Goal: Task Accomplishment & Management: Manage account settings

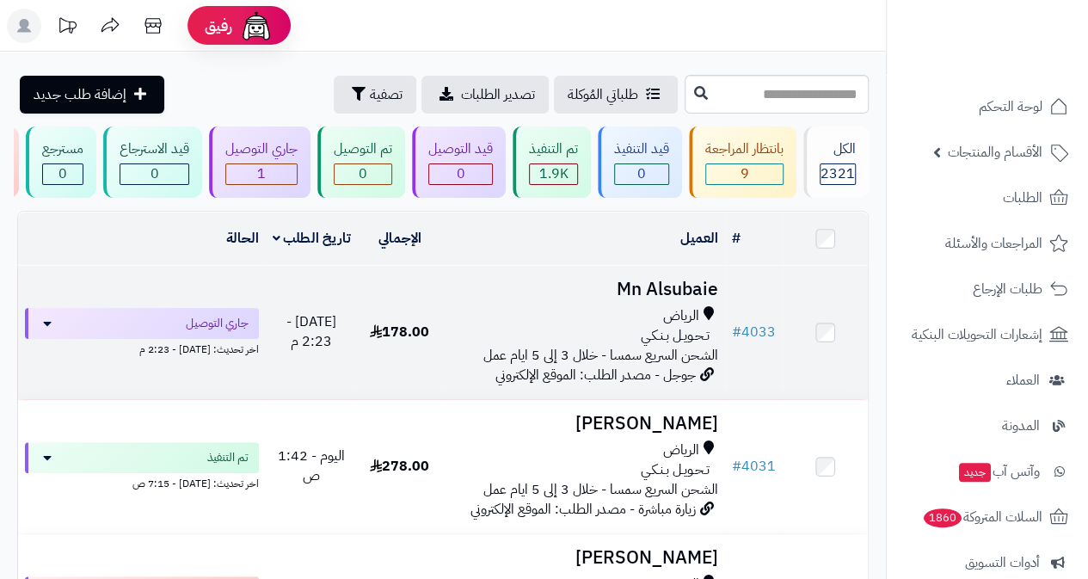
click at [669, 299] on h3 "Mn Alsubaie" at bounding box center [583, 290] width 269 height 20
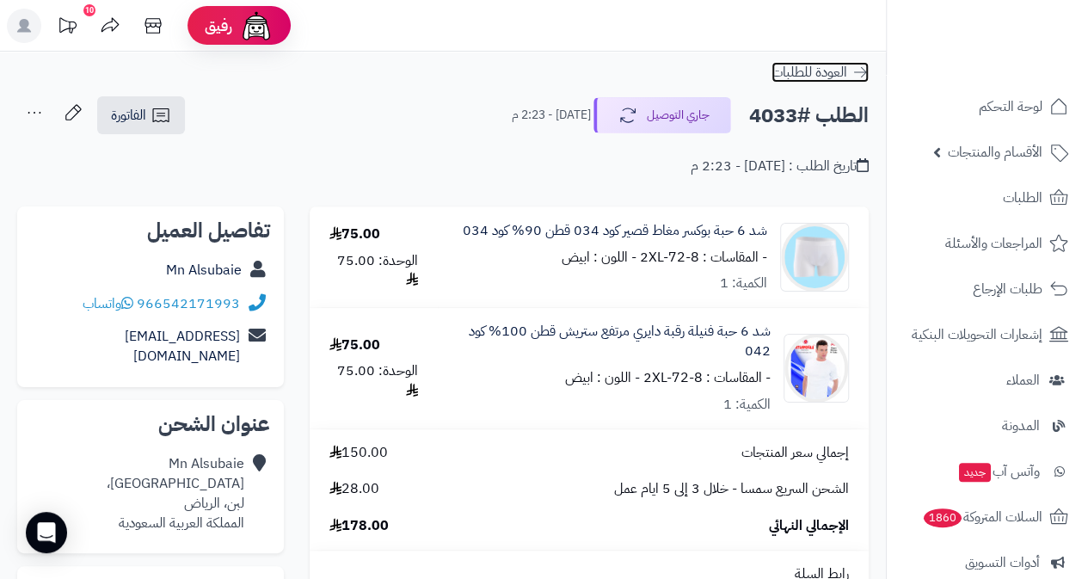
click at [859, 74] on icon at bounding box center [860, 72] width 17 height 17
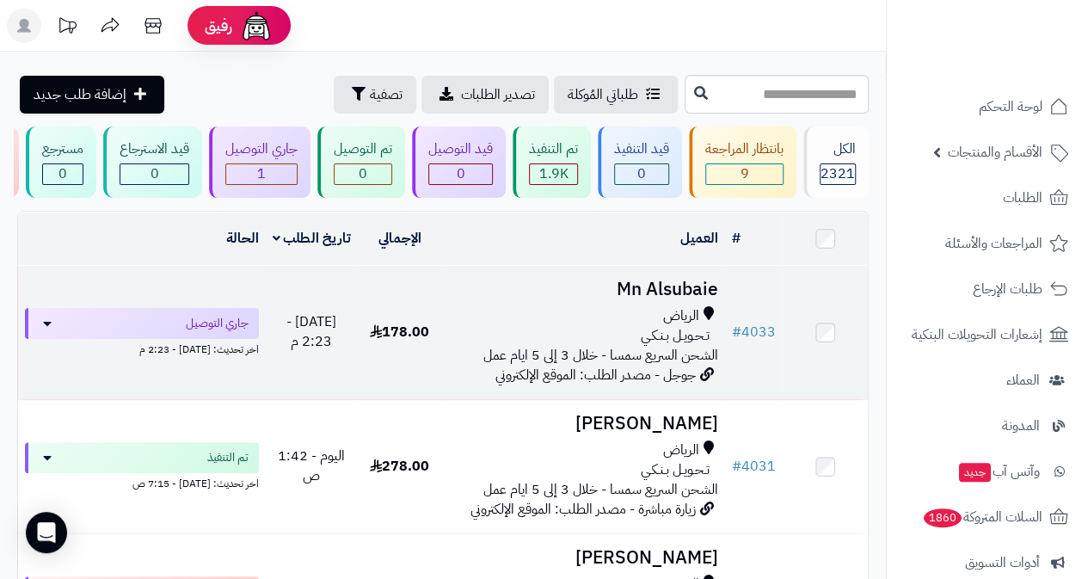
click at [670, 299] on h3 "Mn Alsubaie" at bounding box center [583, 290] width 269 height 20
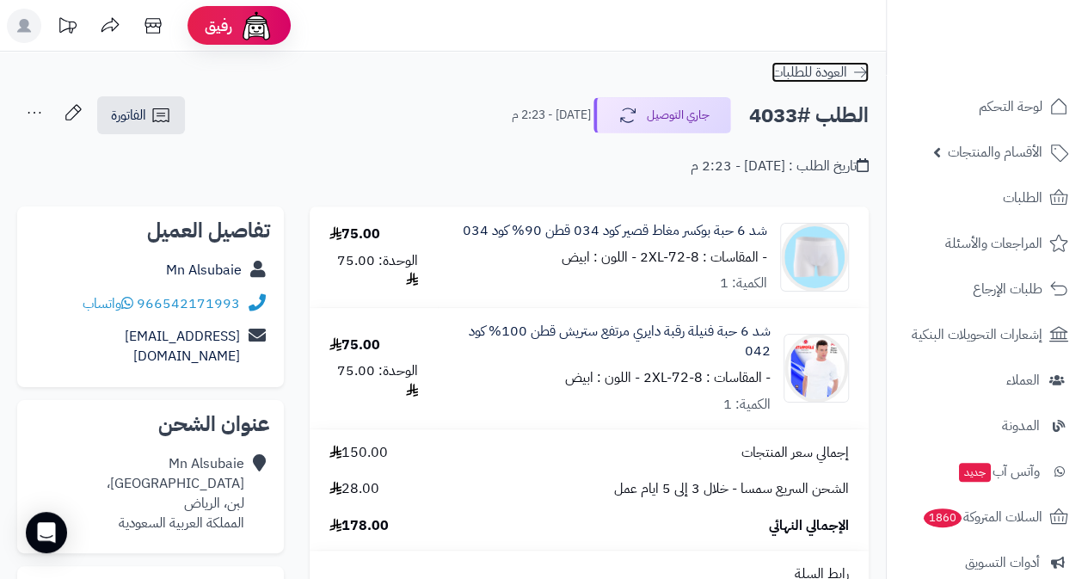
click at [816, 74] on span "العودة للطلبات" at bounding box center [810, 72] width 76 height 21
click at [821, 67] on span "العودة للطلبات" at bounding box center [810, 72] width 76 height 21
click at [824, 66] on span "العودة للطلبات" at bounding box center [810, 72] width 76 height 21
click at [799, 69] on span "العودة للطلبات" at bounding box center [810, 72] width 76 height 21
